Goal: Task Accomplishment & Management: Complete application form

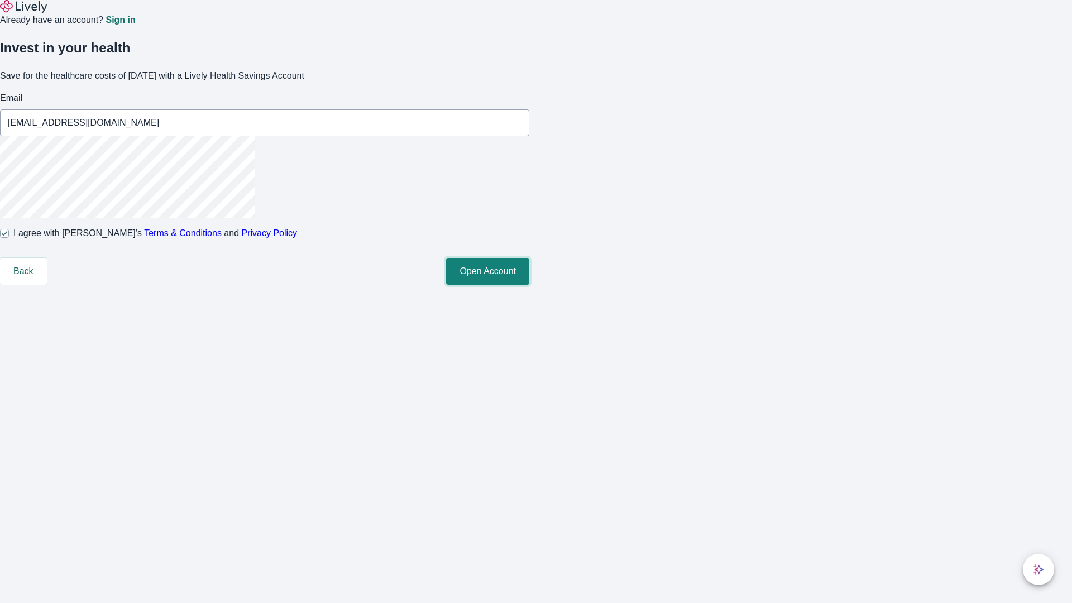
click at [530, 285] on button "Open Account" at bounding box center [487, 271] width 83 height 27
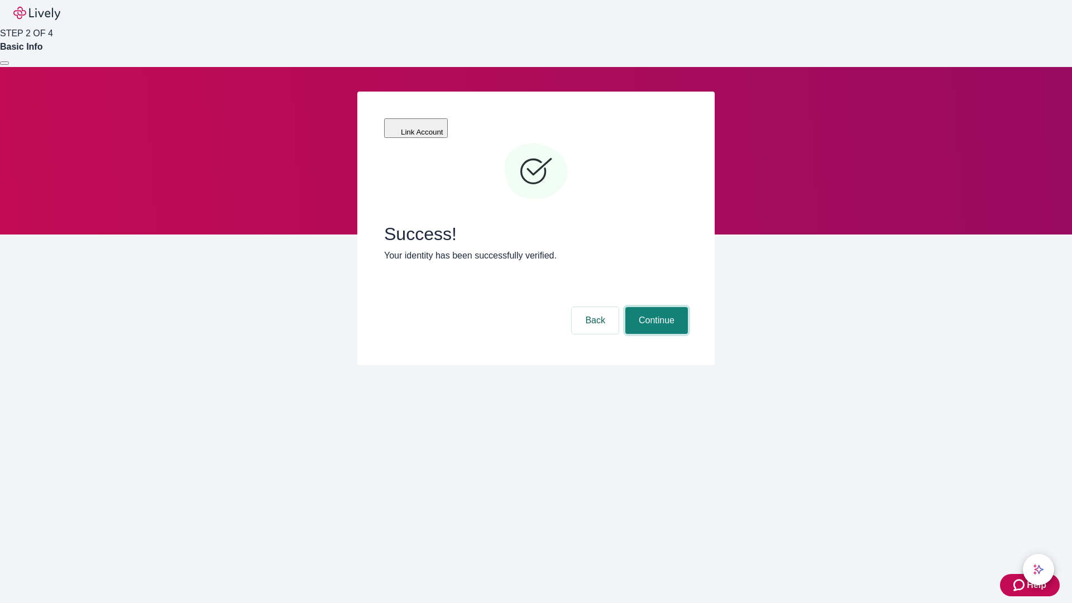
click at [655, 307] on button "Continue" at bounding box center [657, 320] width 63 height 27
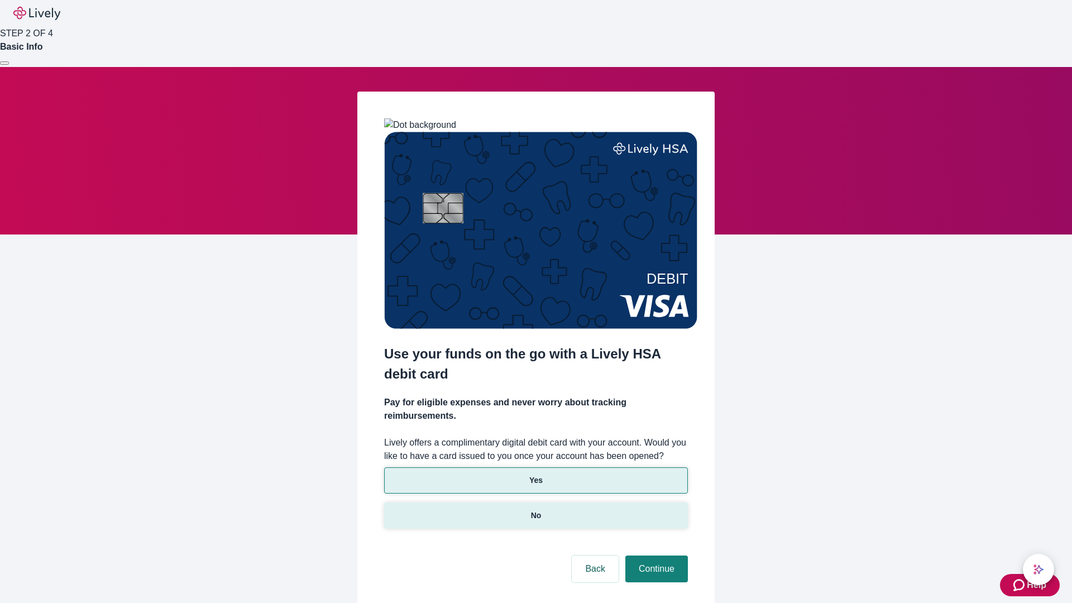
click at [536, 510] on p "No" at bounding box center [536, 516] width 11 height 12
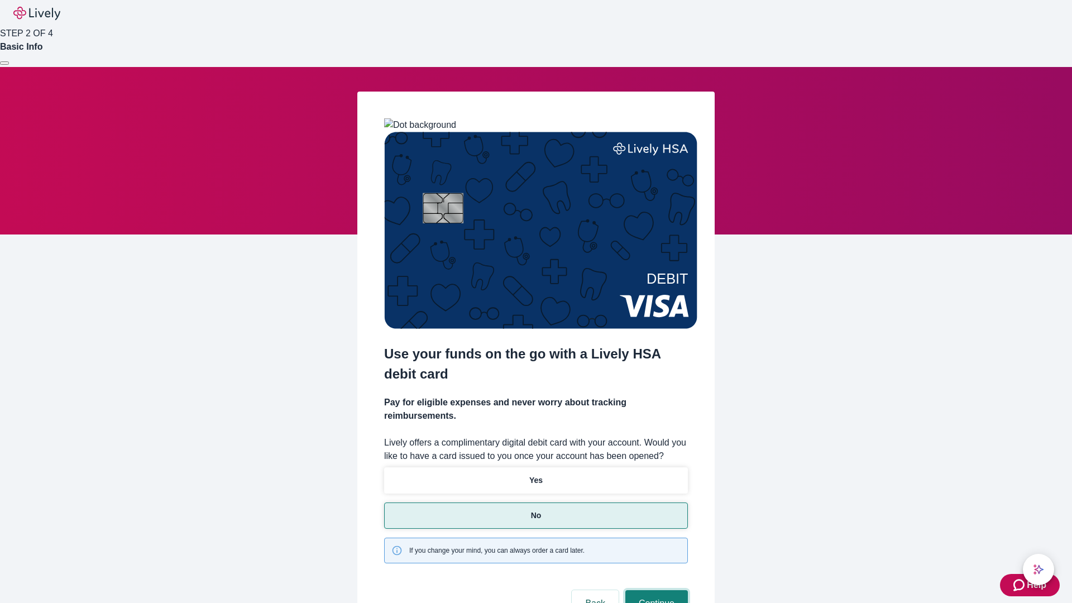
click at [655, 590] on button "Continue" at bounding box center [657, 603] width 63 height 27
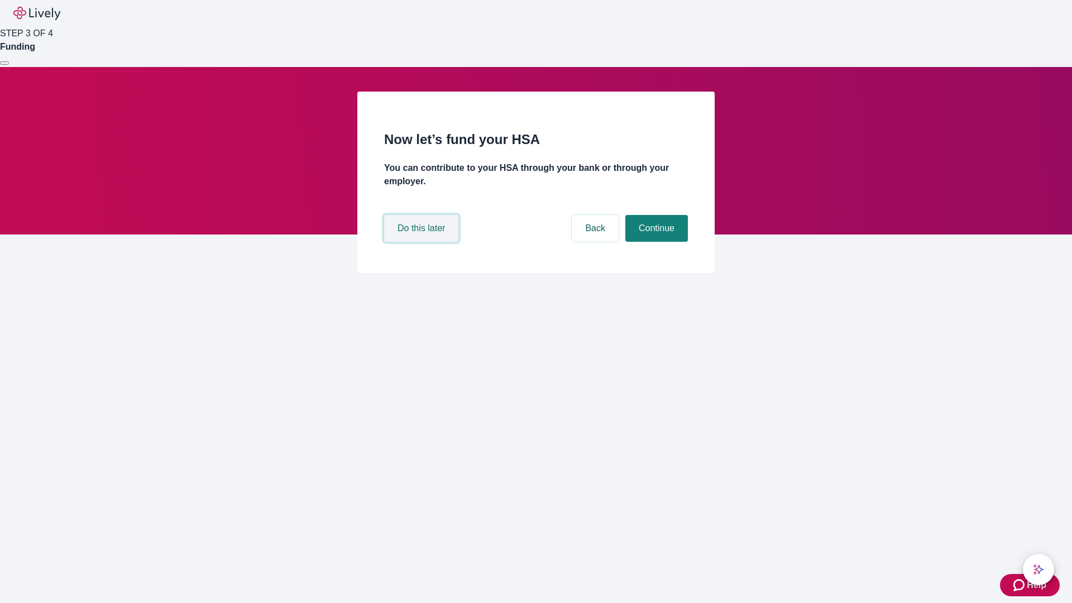
click at [423, 242] on button "Do this later" at bounding box center [421, 228] width 74 height 27
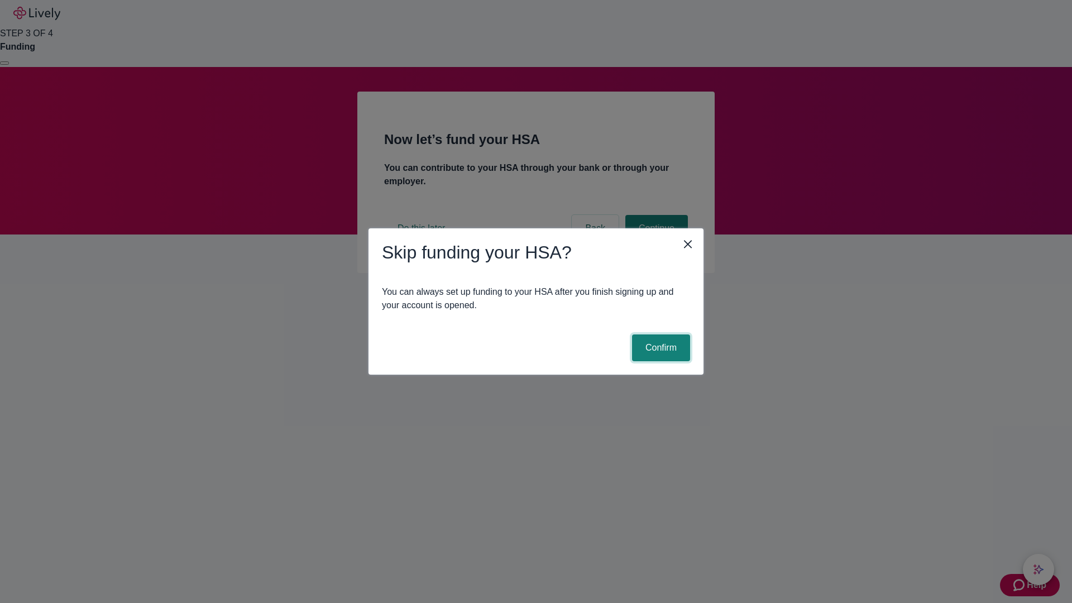
click at [660, 348] on button "Confirm" at bounding box center [661, 348] width 58 height 27
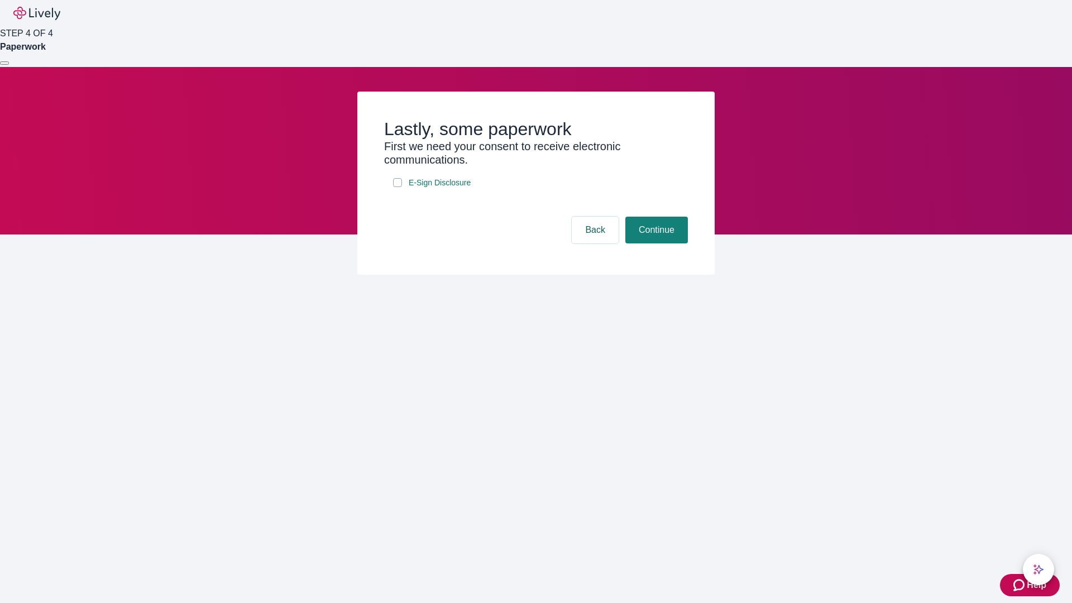
click at [398, 187] on input "E-Sign Disclosure" at bounding box center [397, 182] width 9 height 9
checkbox input "true"
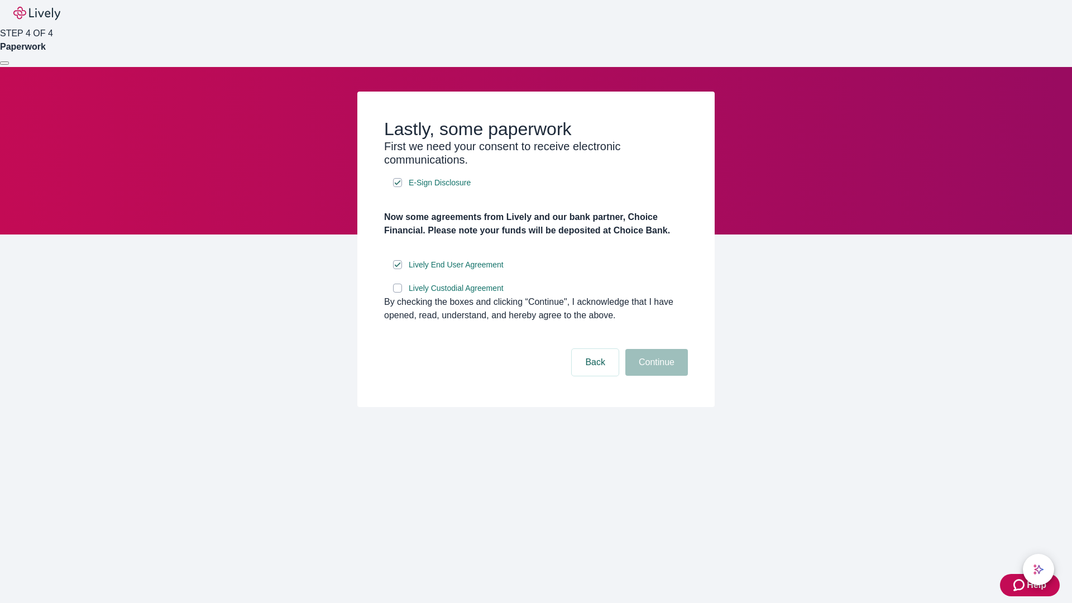
click at [398, 293] on input "Lively Custodial Agreement" at bounding box center [397, 288] width 9 height 9
checkbox input "true"
click at [655, 376] on button "Continue" at bounding box center [657, 362] width 63 height 27
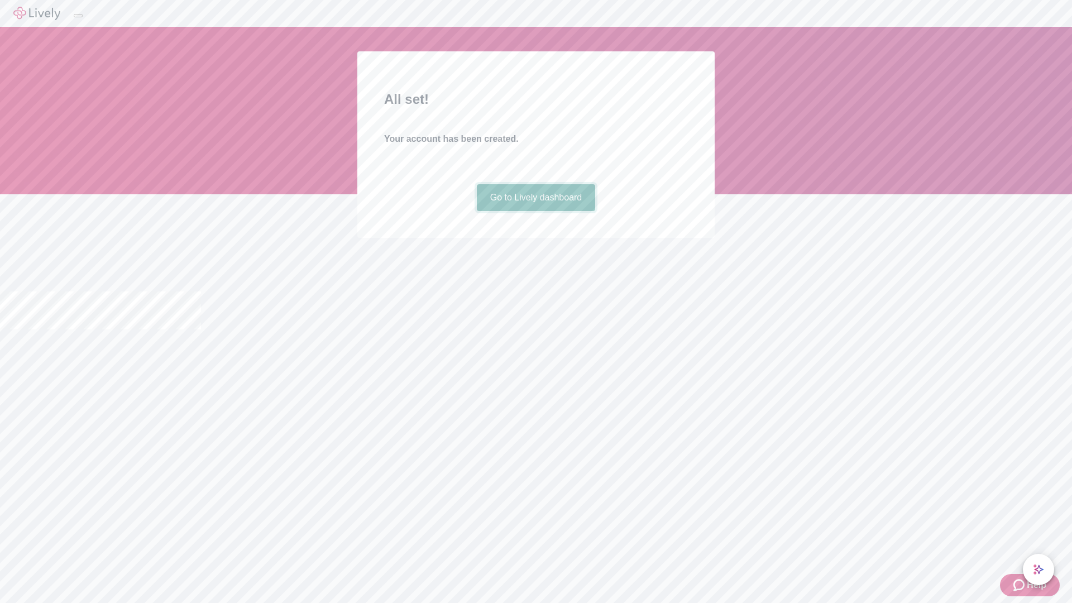
click at [536, 211] on link "Go to Lively dashboard" at bounding box center [536, 197] width 119 height 27
